Goal: Task Accomplishment & Management: Use online tool/utility

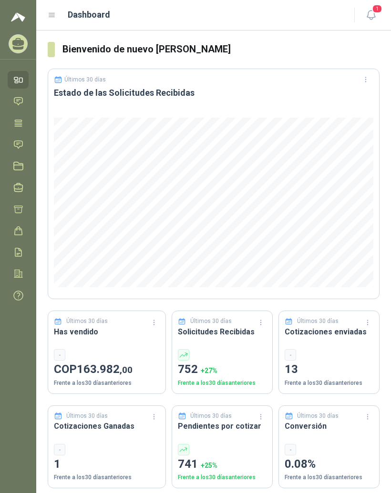
click at [50, 19] on icon at bounding box center [52, 15] width 9 height 9
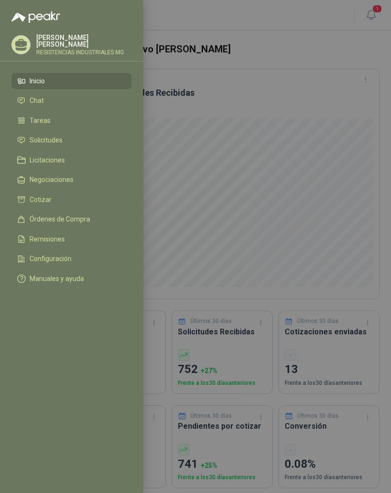
click at [86, 141] on li "Solicitudes" at bounding box center [71, 140] width 109 height 9
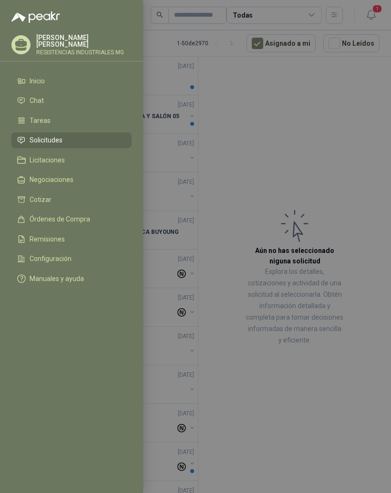
click at [362, 195] on div at bounding box center [195, 246] width 391 height 493
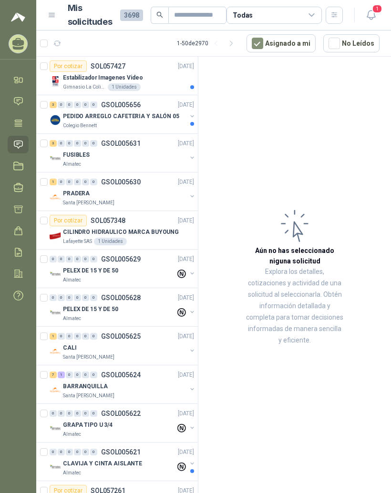
click at [75, 71] on div "Por cotizar" at bounding box center [68, 66] width 37 height 11
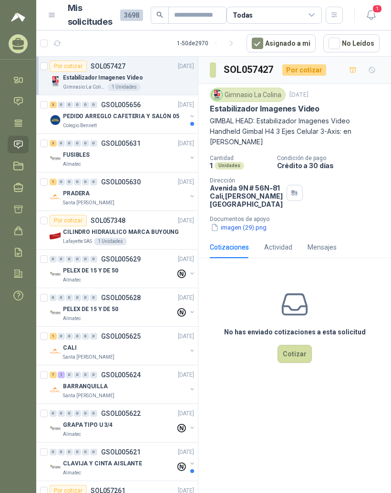
click at [244, 232] on button "imagen (29).png" at bounding box center [239, 227] width 58 height 10
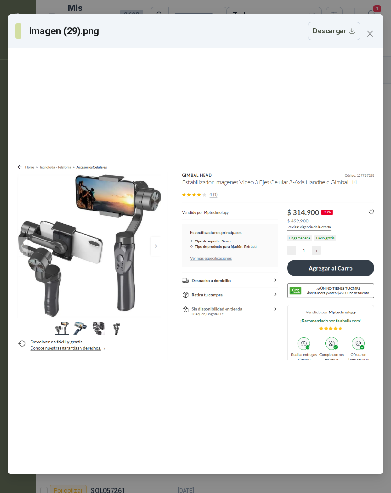
click at [372, 34] on icon "close" at bounding box center [370, 34] width 8 height 8
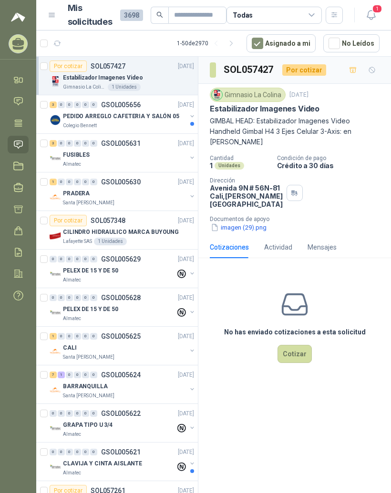
click at [59, 104] on div "0" at bounding box center [61, 104] width 7 height 7
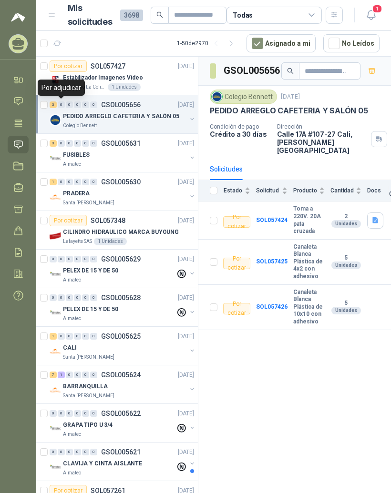
click at [373, 216] on icon "button" at bounding box center [375, 220] width 8 height 8
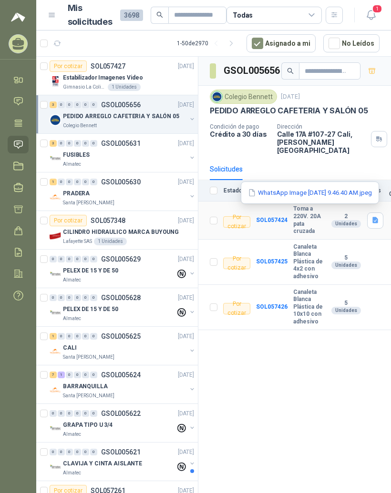
click at [361, 190] on button "WhatsApp Image [DATE] 9.46.40 AM.jpeg" at bounding box center [310, 193] width 126 height 10
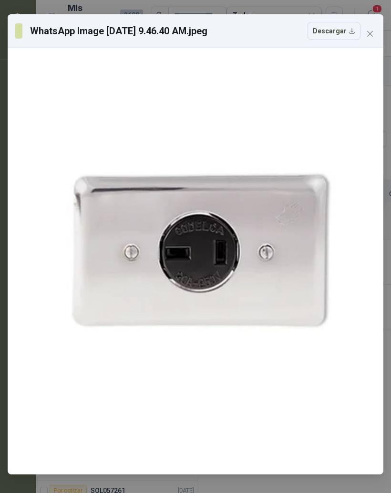
click at [370, 32] on icon "close" at bounding box center [370, 34] width 8 height 8
